Goal: Transaction & Acquisition: Download file/media

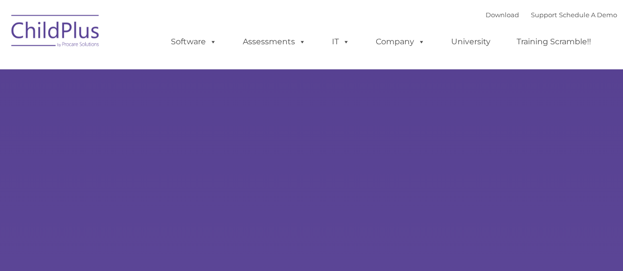
select select "MEDIUM"
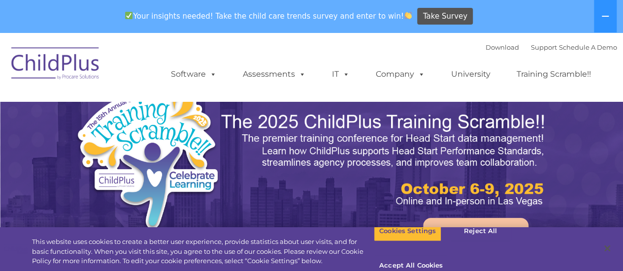
select select "MEDIUM"
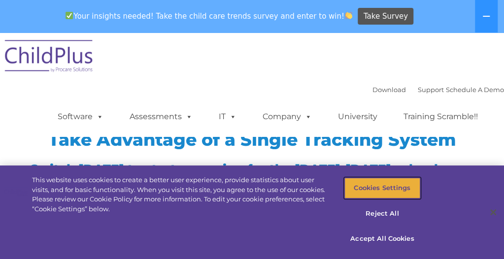
click at [391, 186] on button "Cookies Settings" at bounding box center [381, 188] width 75 height 21
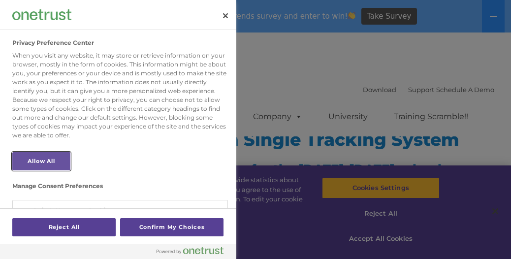
click at [29, 164] on button "Allow All" at bounding box center [41, 161] width 58 height 18
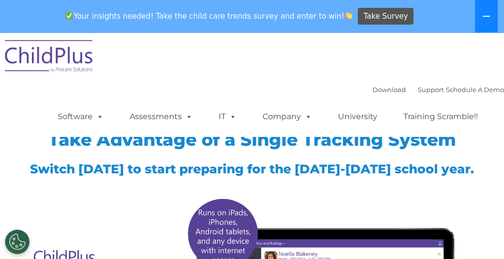
click at [485, 13] on icon at bounding box center [486, 16] width 8 height 8
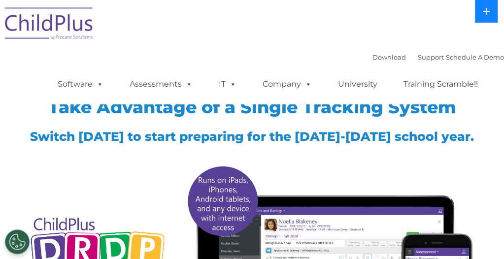
click at [486, 14] on icon at bounding box center [486, 11] width 8 height 8
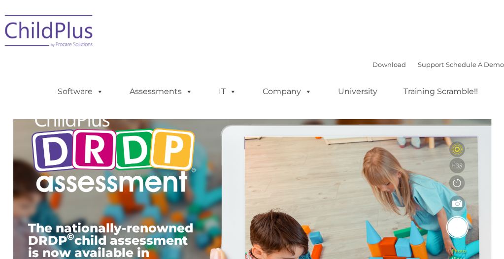
type input ""
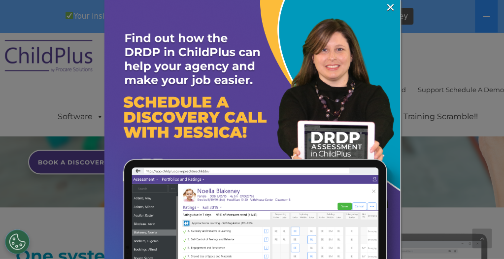
scroll to position [500, 0]
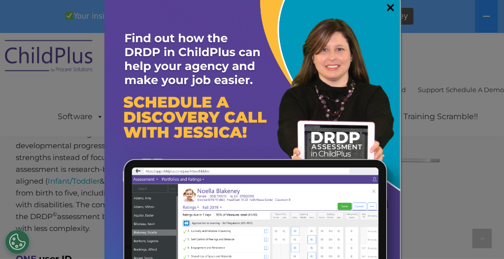
click at [384, 5] on link "×" at bounding box center [389, 7] width 11 height 10
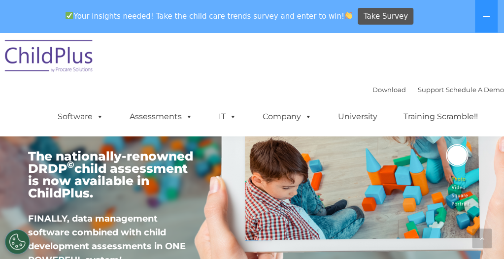
scroll to position [0, 0]
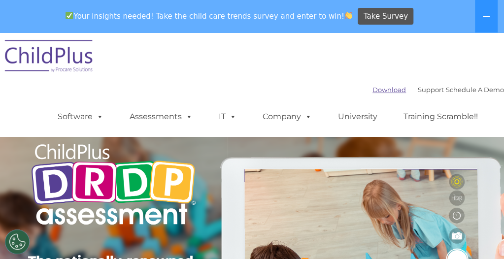
click at [372, 90] on link "Download" at bounding box center [388, 90] width 33 height 8
